Goal: Book appointment/travel/reservation

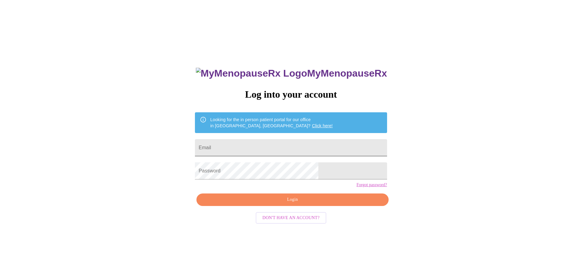
click at [254, 150] on input "Email" at bounding box center [291, 147] width 192 height 17
click at [254, 147] on input "Email" at bounding box center [291, 147] width 192 height 17
type input "[EMAIL_ADDRESS][PERSON_NAME][DOMAIN_NAME]"
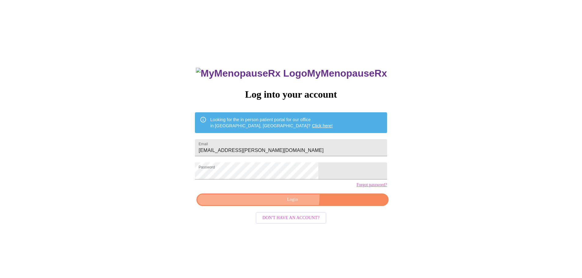
click at [280, 204] on span "Login" at bounding box center [293, 200] width 178 height 8
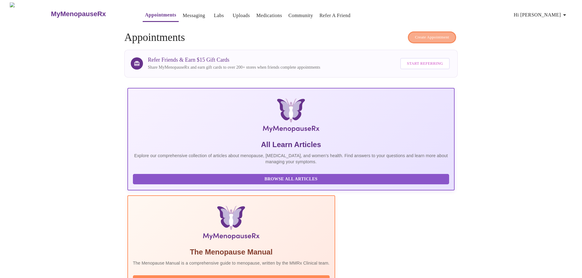
click at [429, 36] on span "Create Appointment" at bounding box center [432, 37] width 34 height 7
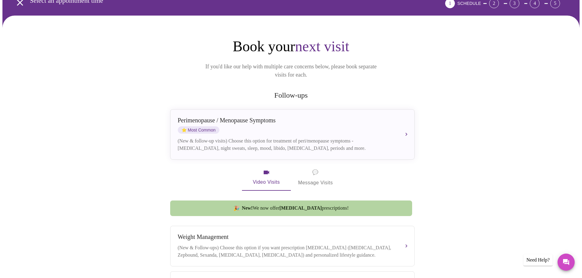
scroll to position [92, 0]
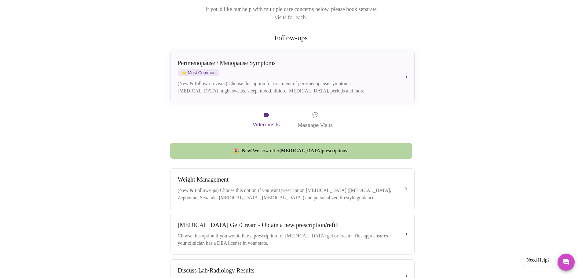
click at [315, 111] on span "💬 Message Visits" at bounding box center [315, 120] width 35 height 19
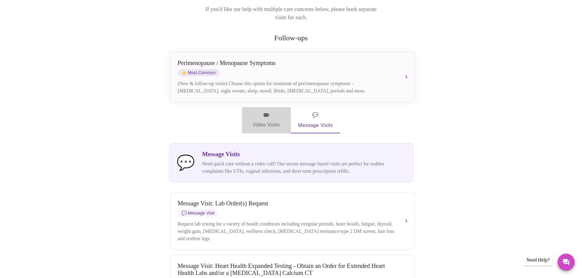
click at [266, 112] on icon "button" at bounding box center [266, 115] width 7 height 7
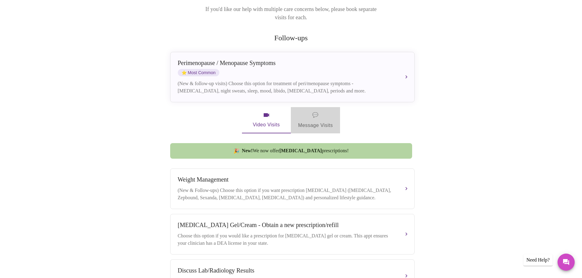
click at [324, 113] on span "💬 Message Visits" at bounding box center [315, 120] width 35 height 19
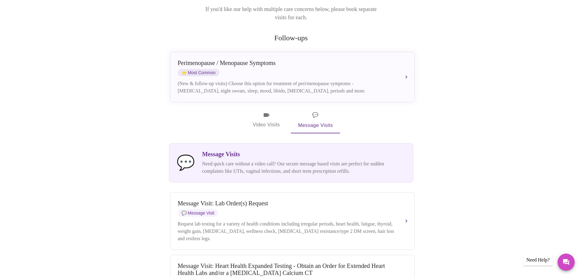
click at [306, 160] on p "Need quick care without a video call? Our secure message based visits are perfe…" at bounding box center [304, 167] width 204 height 15
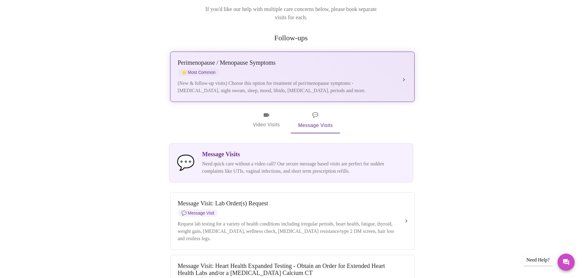
click at [330, 60] on div "[MEDICAL_DATA] / Menopause Symptoms ⭐ Most Common" at bounding box center [286, 67] width 217 height 17
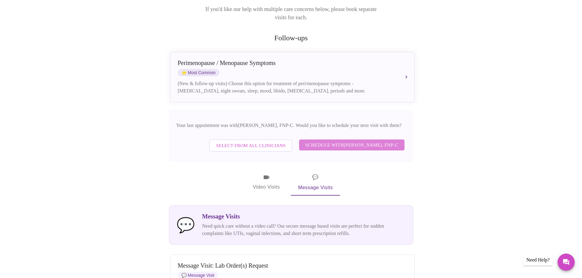
click at [358, 141] on span "Schedule with [PERSON_NAME], FNP-C" at bounding box center [351, 145] width 93 height 8
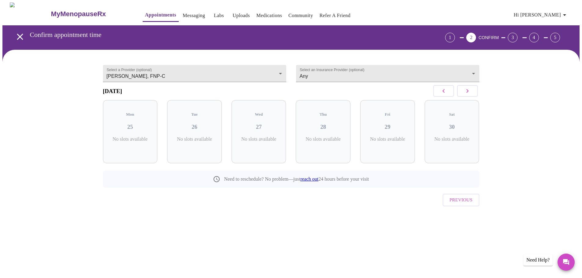
scroll to position [0, 0]
click at [330, 125] on h3 "28" at bounding box center [325, 127] width 45 height 7
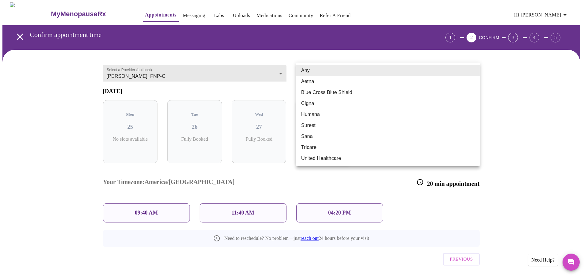
click at [471, 71] on body "MyMenopauseRx Appointments Messaging Labs Uploads Medications Community Refer a…" at bounding box center [293, 149] width 582 height 294
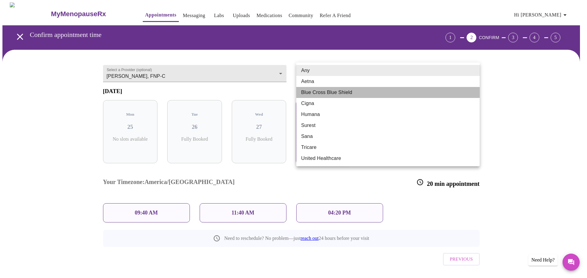
click at [444, 92] on li "Blue Cross Blue Shield" at bounding box center [387, 92] width 183 height 11
type input "Blue Cross Blue Shield"
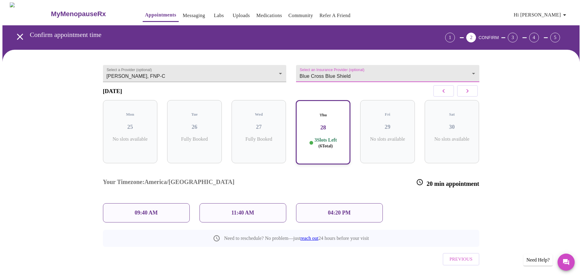
click at [166, 204] on div "09:40 AM" at bounding box center [146, 213] width 87 height 19
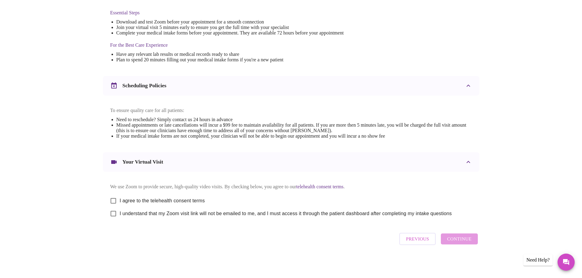
scroll to position [165, 0]
click at [114, 195] on input "I agree to the telehealth consent terms" at bounding box center [113, 201] width 13 height 13
checkbox input "true"
click at [113, 215] on input "I understand that my Zoom visit link will not be emailed to me, and I must acce…" at bounding box center [113, 214] width 13 height 13
checkbox input "true"
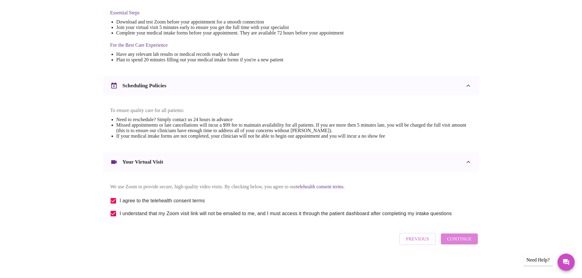
click at [464, 242] on span "Continue" at bounding box center [459, 239] width 24 height 8
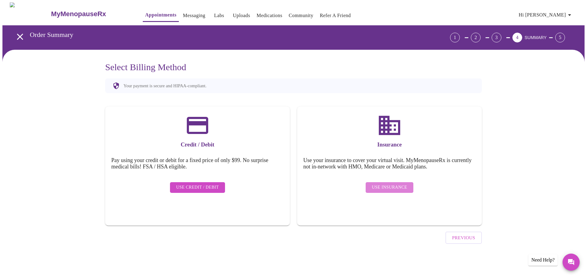
click at [395, 184] on span "Use Insurance" at bounding box center [389, 188] width 35 height 8
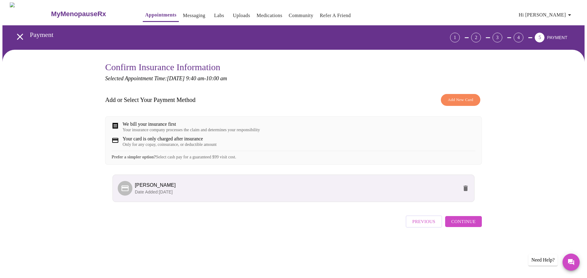
click at [465, 226] on span "Continue" at bounding box center [463, 222] width 24 height 8
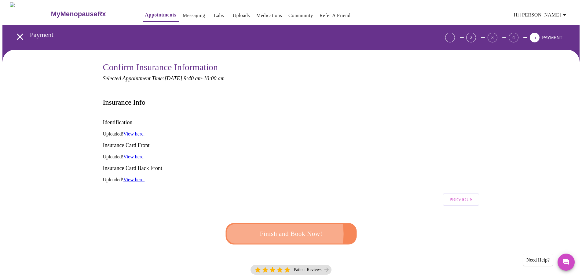
click at [283, 229] on span "Finish and Book Now!" at bounding box center [291, 234] width 113 height 11
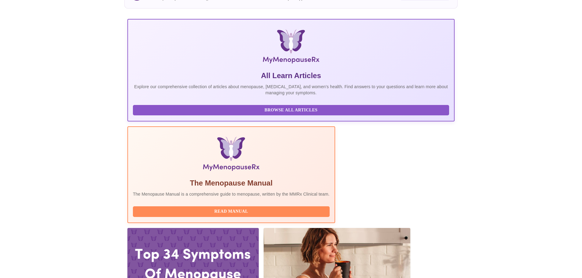
scroll to position [183, 0]
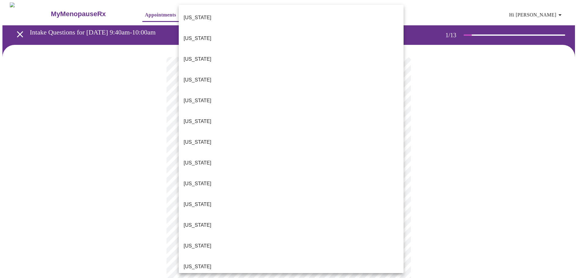
click at [396, 136] on body "MyMenopauseRx Appointments Messaging Labs Uploads Medications Community Refer a…" at bounding box center [290, 281] width 577 height 558
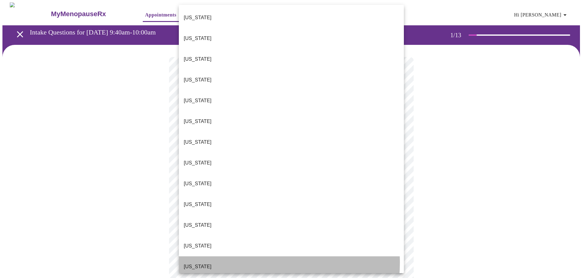
click at [248, 257] on li "[US_STATE]" at bounding box center [291, 267] width 225 height 21
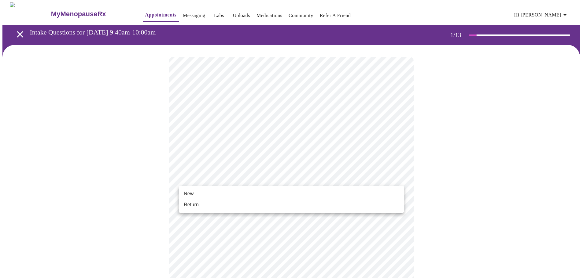
click at [398, 178] on body "MyMenopauseRx Appointments Messaging Labs Uploads Medications Community Refer a…" at bounding box center [293, 279] width 582 height 555
click at [332, 205] on li "Return" at bounding box center [291, 205] width 225 height 11
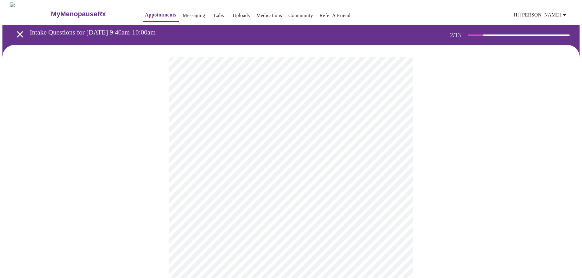
click at [396, 123] on body "MyMenopauseRx Appointments Messaging Labs Uploads Medications Community Refer a…" at bounding box center [290, 185] width 577 height 367
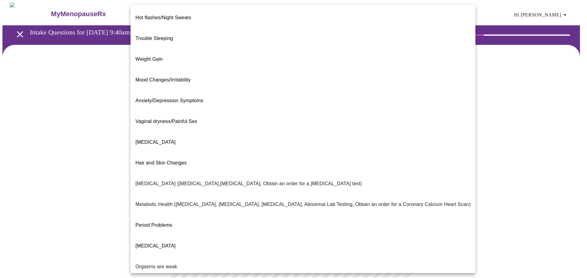
click at [175, 98] on span "Anxiety/Depression Symptoms" at bounding box center [169, 100] width 68 height 5
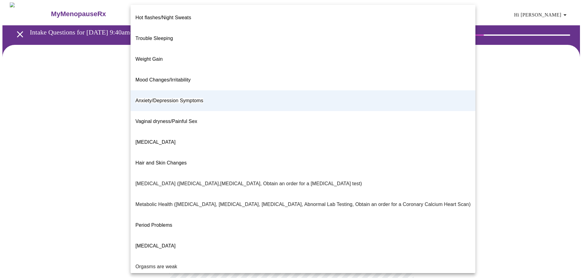
click at [399, 126] on body "MyMenopauseRx Appointments Messaging Labs Uploads Medications Community Refer a…" at bounding box center [293, 184] width 582 height 364
click at [195, 70] on li "Mood Changes/Irritability" at bounding box center [303, 80] width 345 height 21
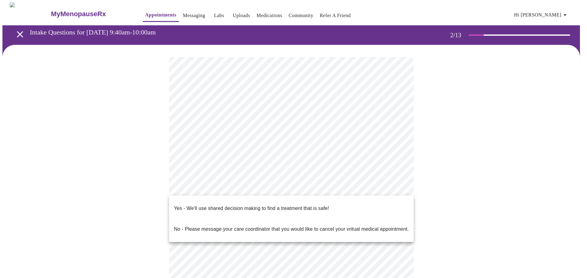
click at [396, 189] on body "MyMenopauseRx Appointments Messaging Labs Uploads Medications Community Refer a…" at bounding box center [293, 184] width 582 height 364
click at [398, 187] on div at bounding box center [293, 139] width 587 height 278
click at [398, 187] on body "MyMenopauseRx Appointments Messaging Labs Uploads Medications Community Refer a…" at bounding box center [293, 184] width 582 height 364
click at [367, 203] on li "Yes - We'll use shared decision making to find a treatment that is safe!" at bounding box center [291, 208] width 245 height 21
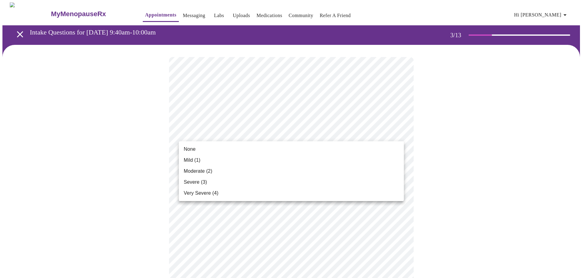
click at [359, 153] on li "None" at bounding box center [291, 149] width 225 height 11
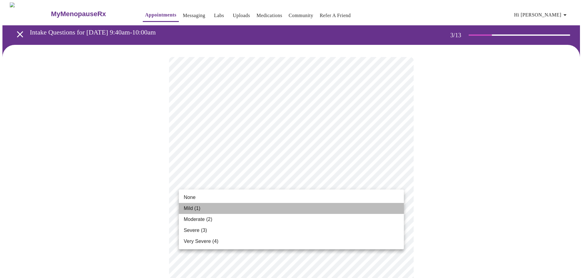
click at [368, 206] on li "Mild (1)" at bounding box center [291, 208] width 225 height 11
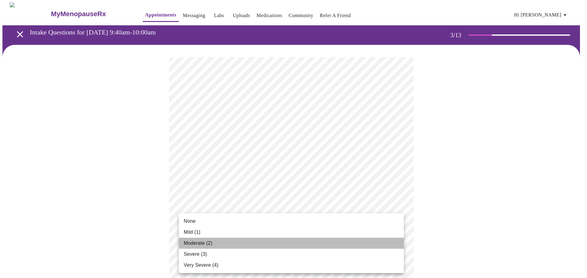
click at [373, 245] on li "Moderate (2)" at bounding box center [291, 243] width 225 height 11
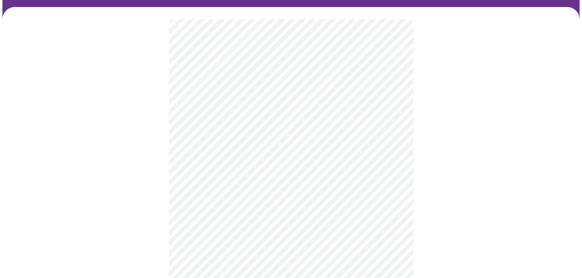
scroll to position [122, 0]
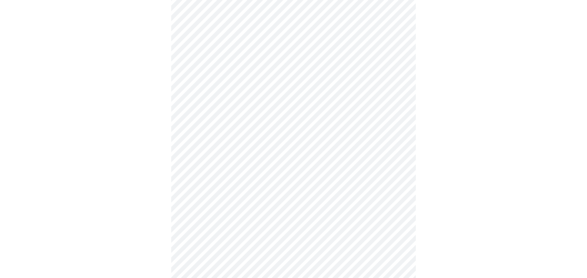
click at [399, 154] on body "MyMenopauseRx Appointments Messaging Labs Uploads Medications Community Refer a…" at bounding box center [293, 273] width 582 height 787
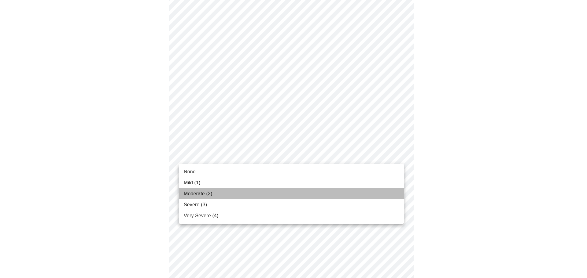
click at [374, 190] on li "Moderate (2)" at bounding box center [291, 194] width 225 height 11
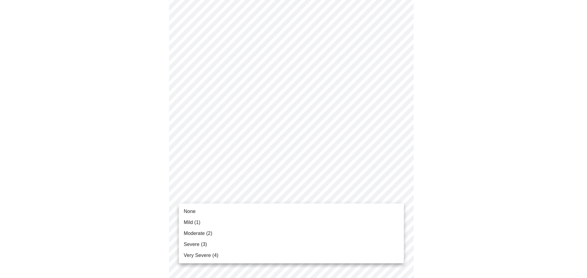
click at [396, 196] on body "MyMenopauseRx Appointments Messaging Labs Uploads Medications Community Refer a…" at bounding box center [293, 269] width 582 height 779
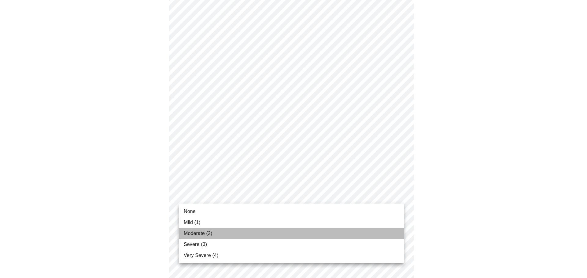
click at [359, 230] on li "Moderate (2)" at bounding box center [291, 233] width 225 height 11
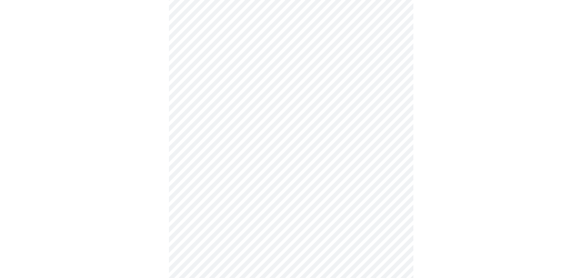
click at [393, 230] on body "MyMenopauseRx Appointments Messaging Labs Uploads Medications Community Refer a…" at bounding box center [290, 265] width 577 height 770
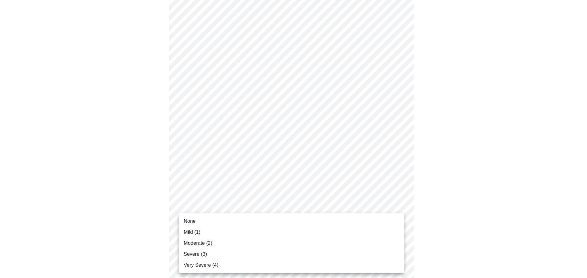
click at [372, 248] on li "Moderate (2)" at bounding box center [291, 243] width 225 height 11
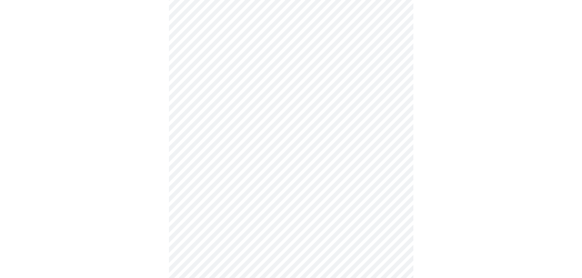
scroll to position [275, 0]
click at [399, 131] on body "MyMenopauseRx Appointments Messaging Labs Uploads Medications Community Refer a…" at bounding box center [293, 108] width 582 height 762
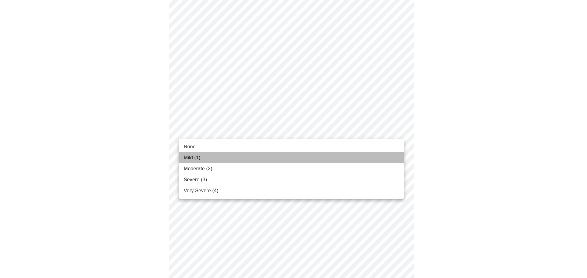
click at [354, 159] on li "Mild (1)" at bounding box center [291, 158] width 225 height 11
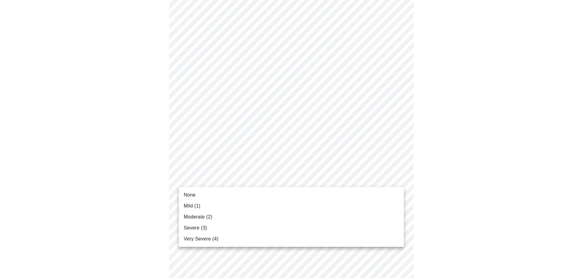
click at [400, 179] on body "MyMenopauseRx Appointments Messaging Labs Uploads Medications Community Refer a…" at bounding box center [293, 103] width 582 height 753
click at [374, 221] on li "Moderate (2)" at bounding box center [291, 217] width 225 height 11
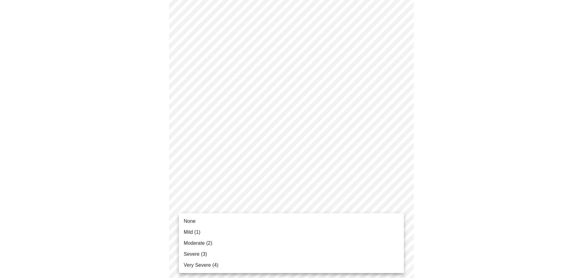
click at [396, 224] on body "MyMenopauseRx Appointments Messaging Labs Uploads Medications Community Refer a…" at bounding box center [293, 99] width 582 height 745
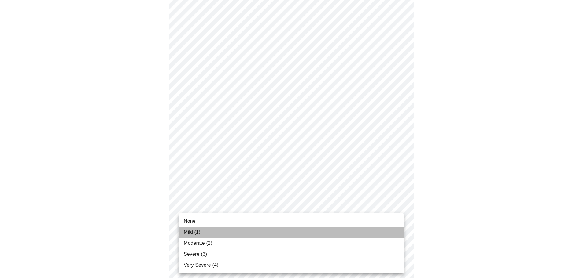
click at [370, 234] on li "Mild (1)" at bounding box center [291, 232] width 225 height 11
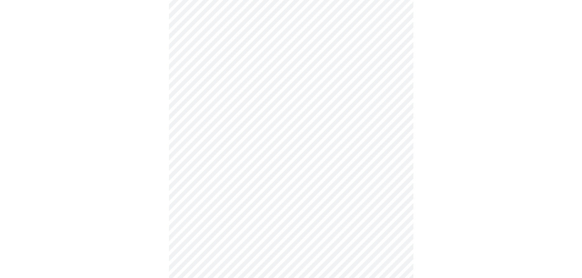
click at [495, 170] on div at bounding box center [290, 117] width 577 height 694
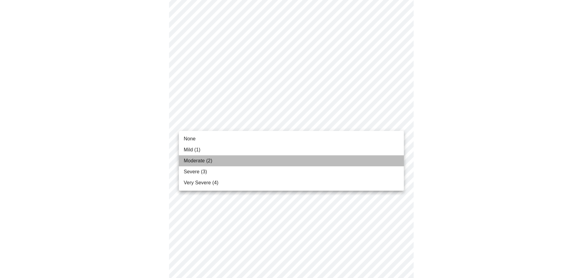
click at [376, 165] on li "Moderate (2)" at bounding box center [291, 161] width 225 height 11
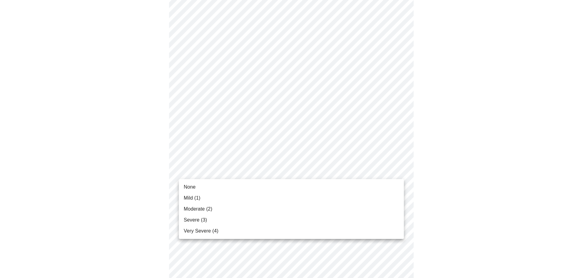
click at [360, 214] on li "Moderate (2)" at bounding box center [291, 209] width 225 height 11
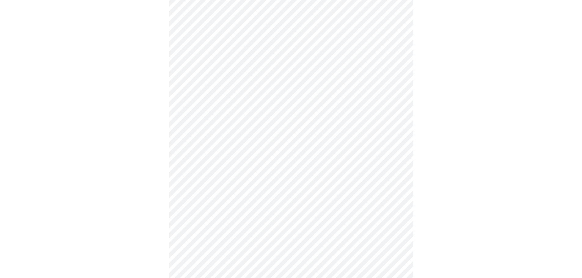
scroll to position [214, 0]
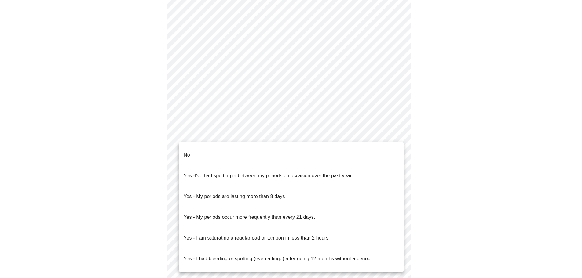
click at [399, 135] on body "MyMenopauseRx Appointments Messaging Labs Uploads Medications Community Refer a…" at bounding box center [290, 77] width 577 height 579
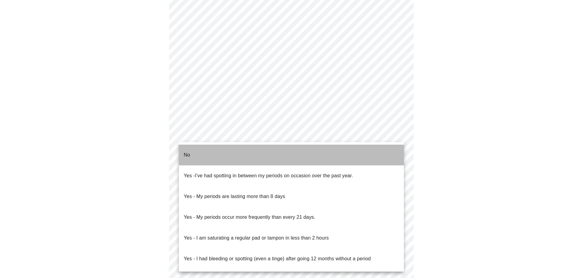
click at [374, 149] on li "No" at bounding box center [291, 155] width 225 height 21
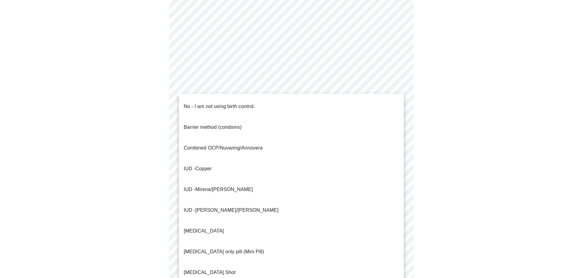
click at [400, 179] on body "MyMenopauseRx Appointments Messaging Labs Uploads Medications Community Refer a…" at bounding box center [293, 75] width 582 height 575
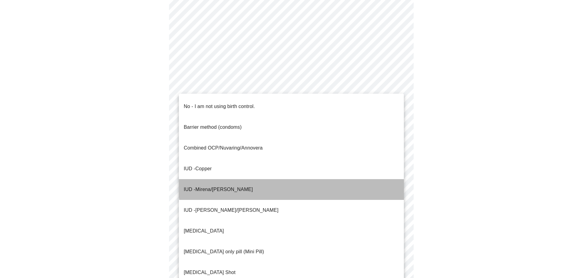
click at [294, 179] on li "IUD - Mirena/[PERSON_NAME]" at bounding box center [291, 189] width 225 height 21
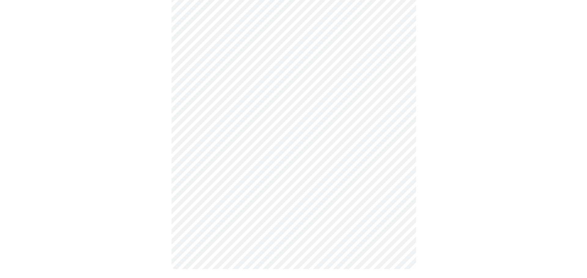
scroll to position [293, 0]
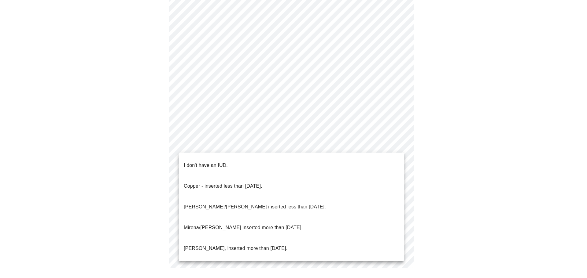
click at [349, 197] on li "[PERSON_NAME]/[PERSON_NAME] inserted less than [DATE]." at bounding box center [291, 207] width 225 height 21
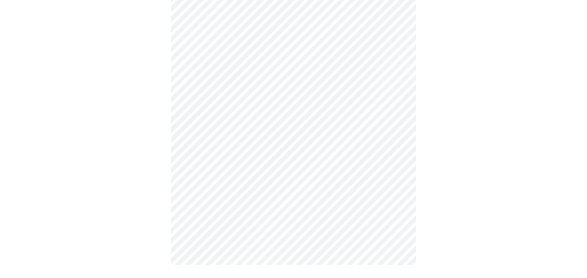
scroll to position [289, 0]
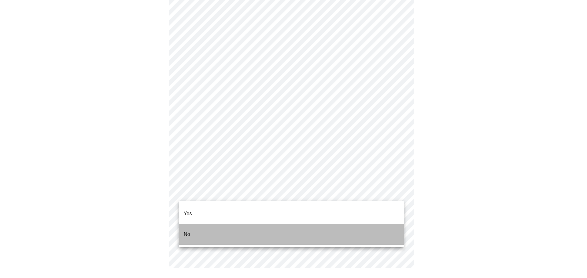
click at [333, 224] on li "No" at bounding box center [291, 234] width 225 height 21
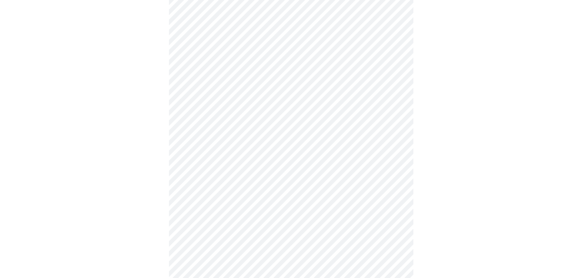
scroll to position [92, 0]
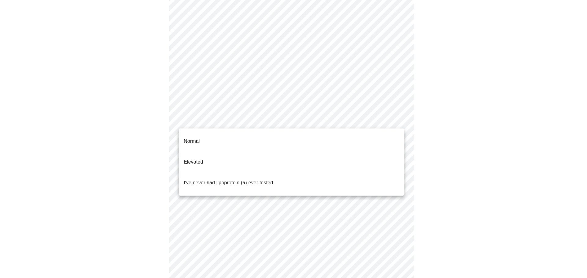
click at [396, 120] on body "MyMenopauseRx Appointments Messaging Labs Uploads Medications Community Refer a…" at bounding box center [293, 137] width 582 height 452
click at [371, 173] on li "I've never had lipoprotein (a) ever tested." at bounding box center [291, 183] width 225 height 21
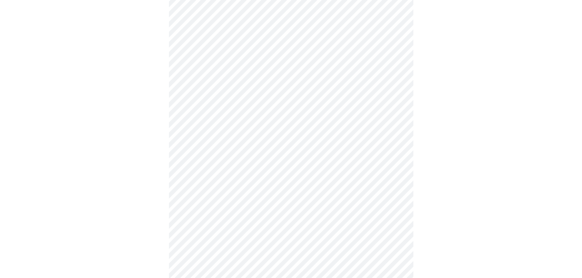
scroll to position [1620, 0]
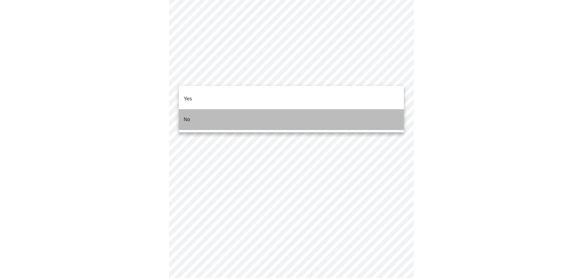
click at [346, 116] on li "No" at bounding box center [291, 119] width 225 height 21
